Goal: Check status: Check status

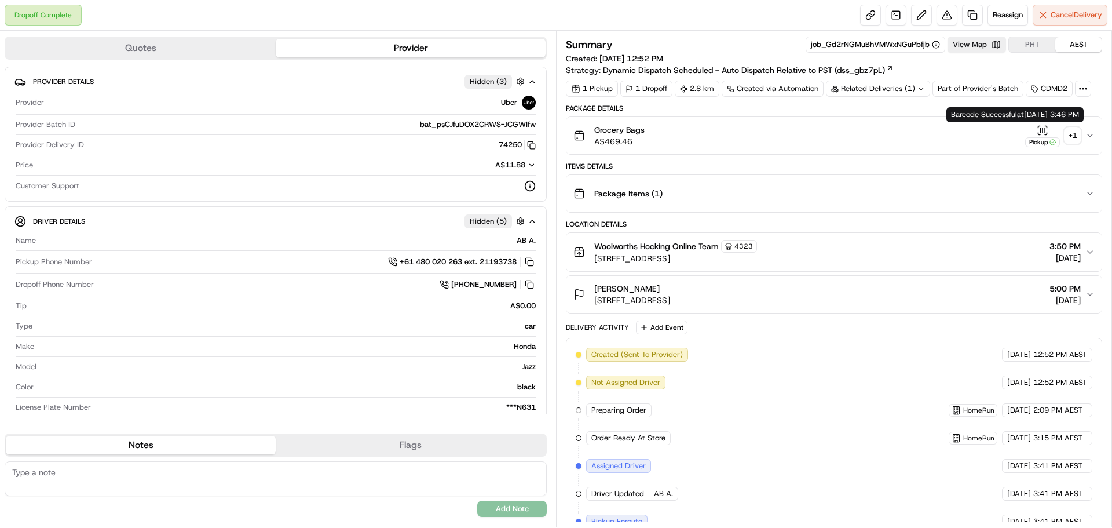
click at [1070, 138] on div "+ 1" at bounding box center [1072, 135] width 16 height 16
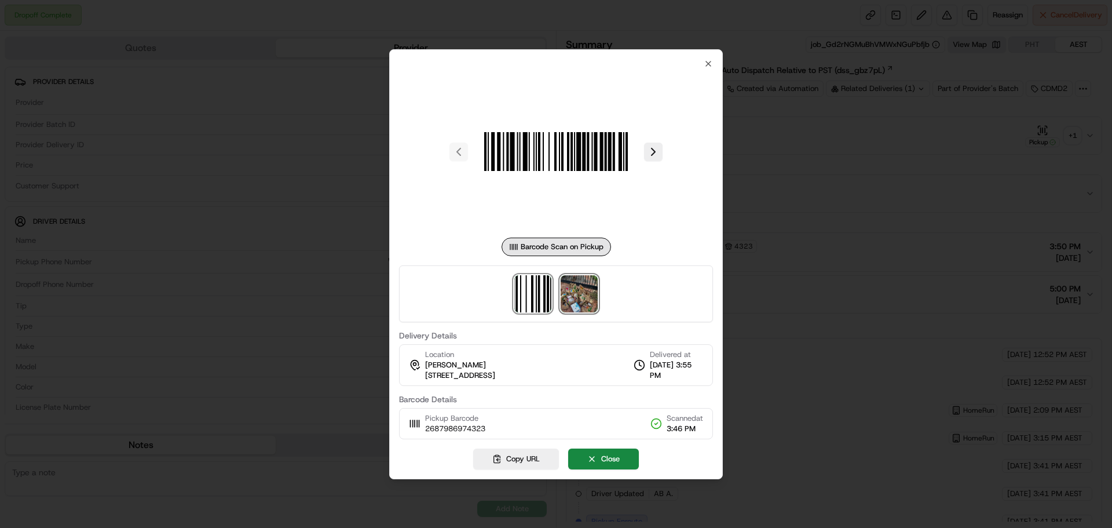
click at [563, 298] on img at bounding box center [579, 293] width 37 height 37
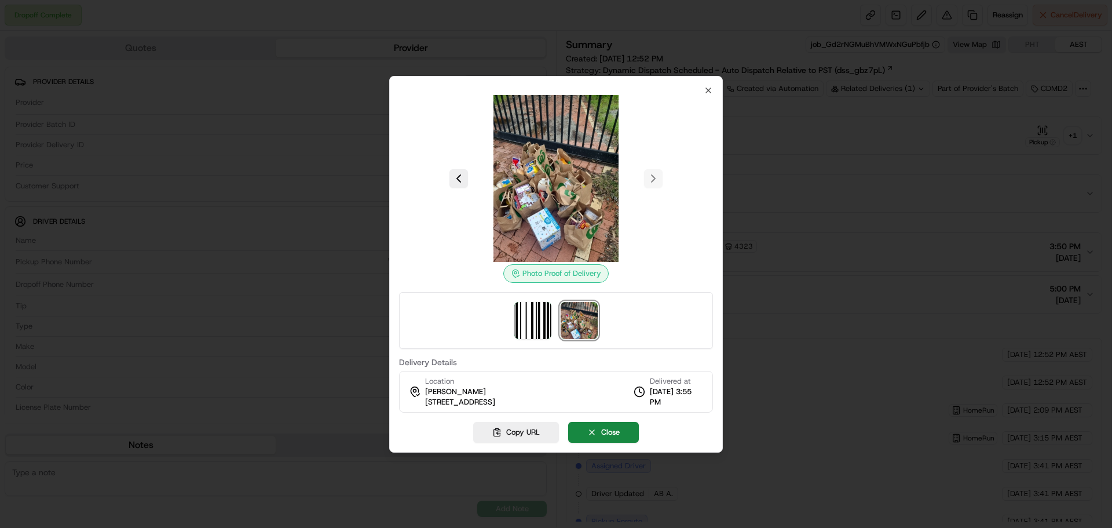
click at [748, 261] on div at bounding box center [556, 264] width 1112 height 528
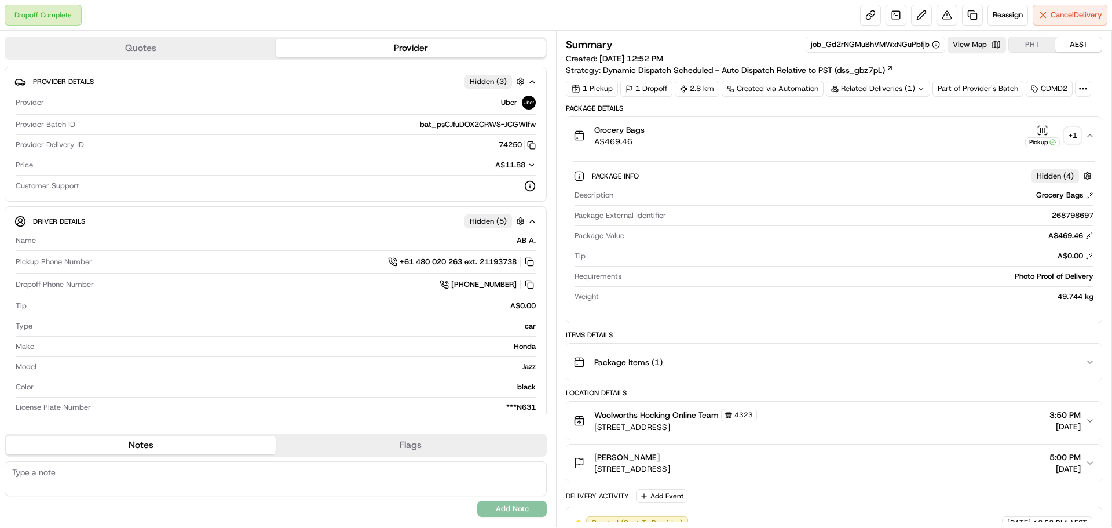
drag, startPoint x: 597, startPoint y: 470, endPoint x: 763, endPoint y: 470, distance: 165.6
click at [763, 470] on div "[PERSON_NAME] [STREET_ADDRESS], AU 5:00 PM [DATE]" at bounding box center [829, 462] width 512 height 23
copy span "[STREET_ADDRESS]"
click at [1070, 137] on div "+ 1" at bounding box center [1072, 135] width 16 height 16
